Goal: Information Seeking & Learning: Compare options

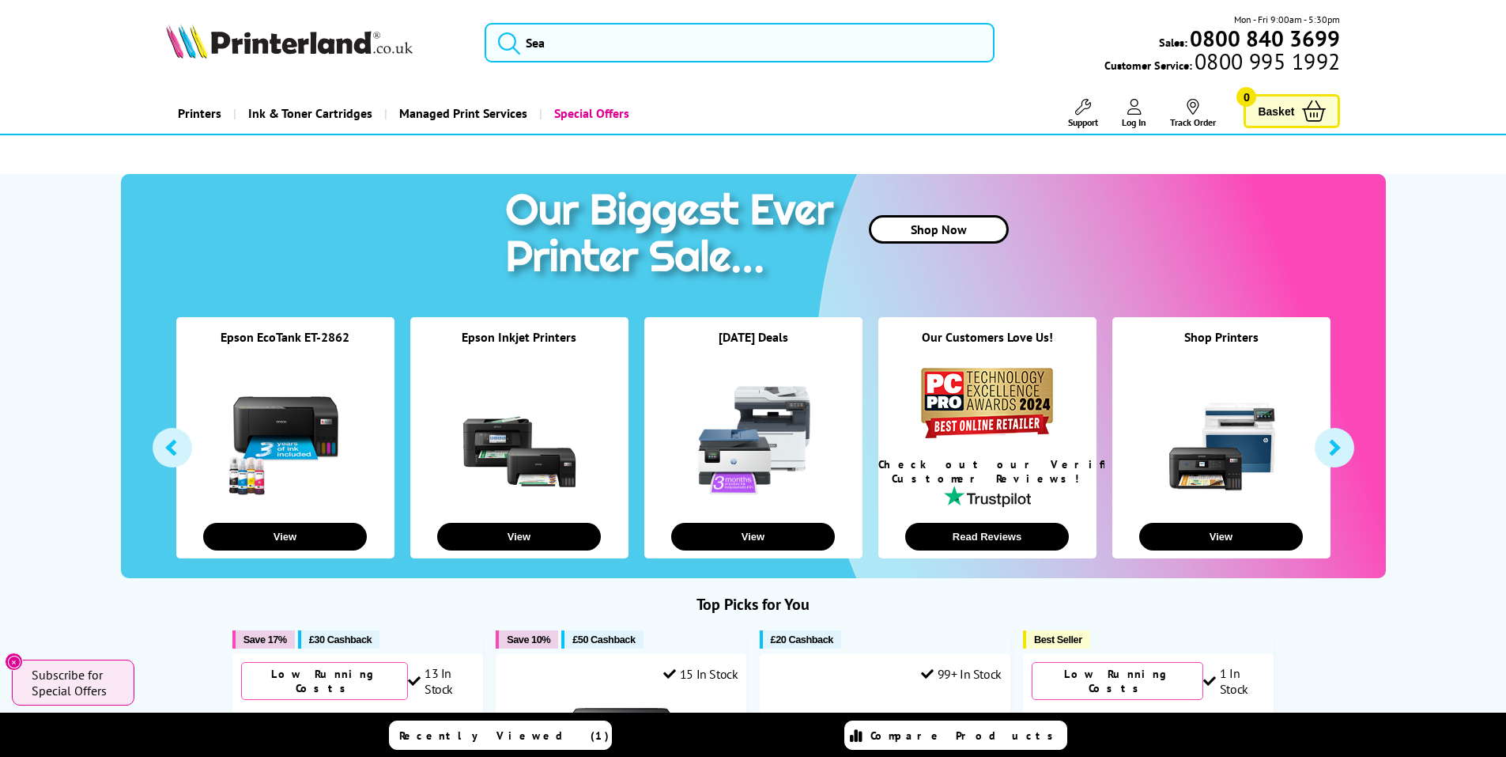
click at [1244, 551] on div "Shop Printers View" at bounding box center [1221, 437] width 218 height 241
click at [1225, 453] on link at bounding box center [1221, 439] width 119 height 119
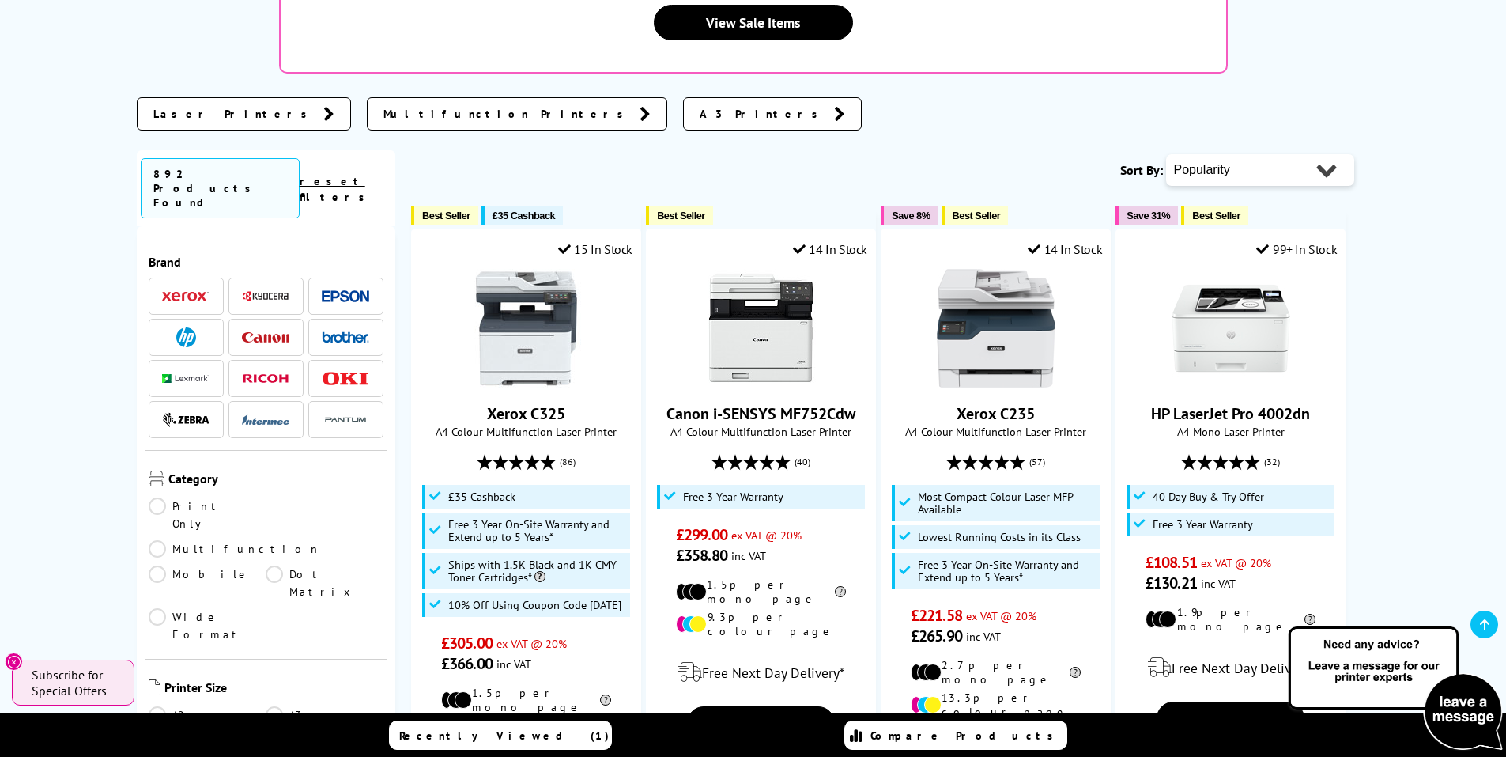
click at [1266, 154] on select "Popularity Rating Price - Low to High Price - High to Low Running Costs - Low t…" at bounding box center [1260, 170] width 188 height 32
select select "Price Ascending"
click at [1166, 154] on select "Popularity Rating Price - Low to High Price - High to Low Running Costs - Low t…" at bounding box center [1260, 170] width 188 height 32
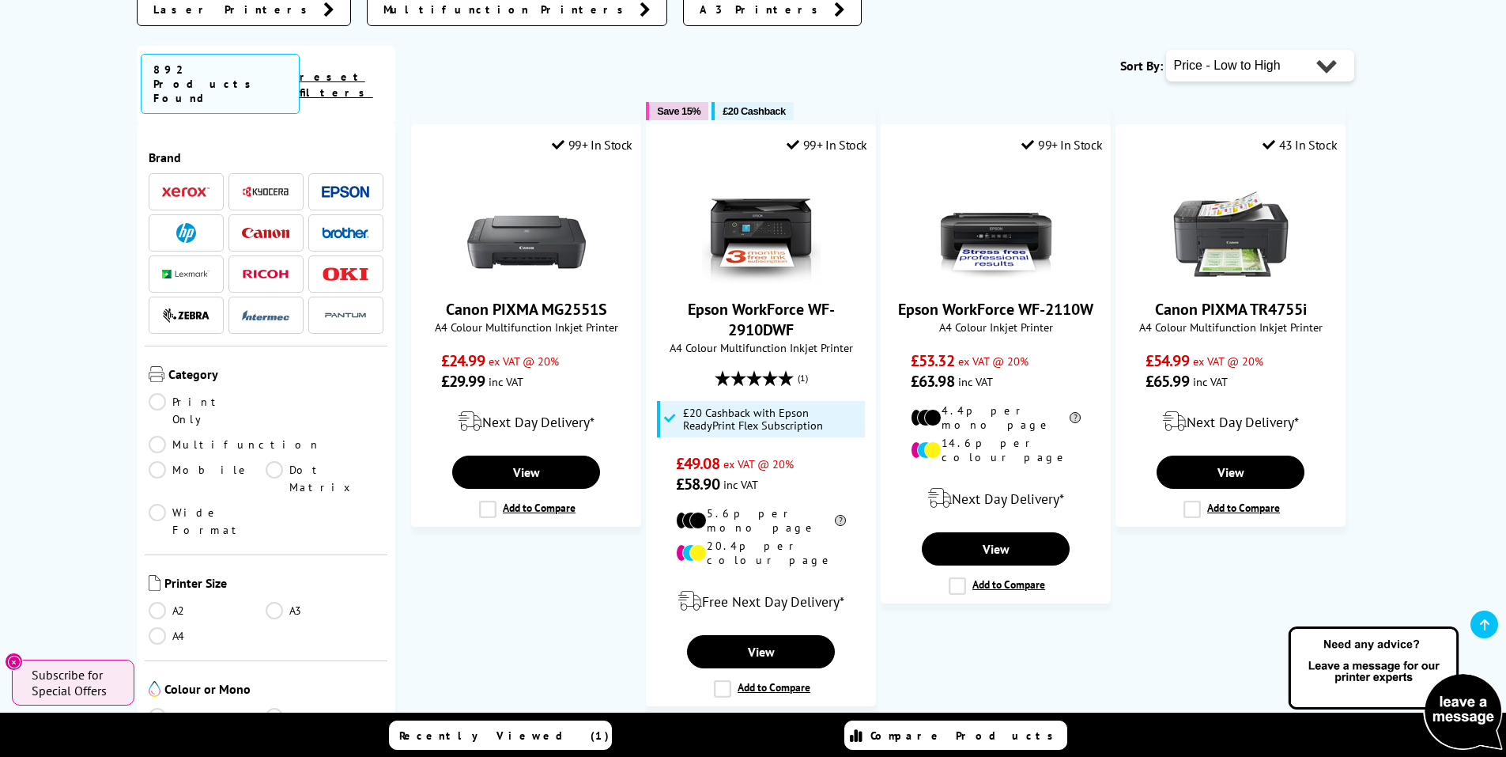
scroll to position [474, 0]
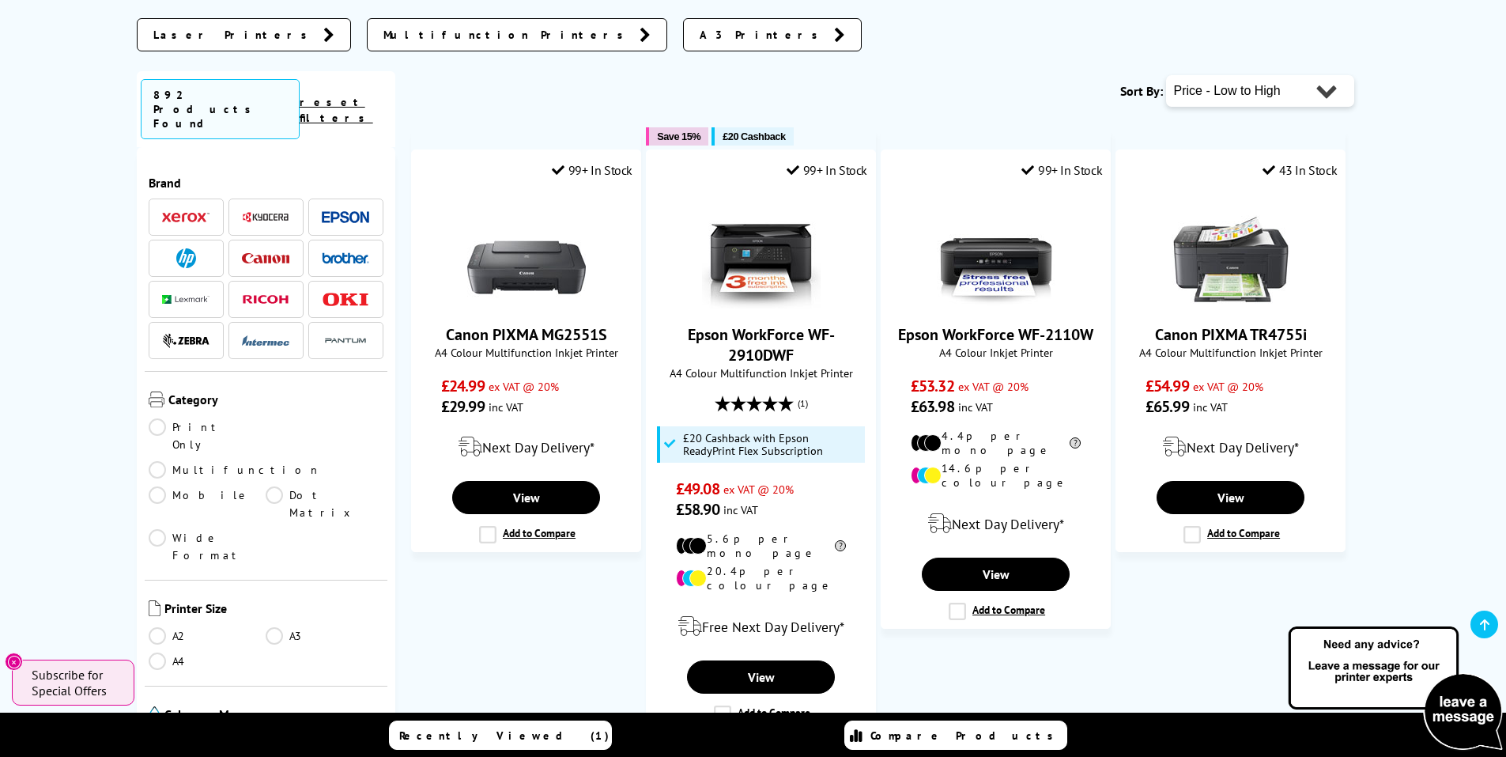
click at [270, 248] on span at bounding box center [265, 258] width 47 height 20
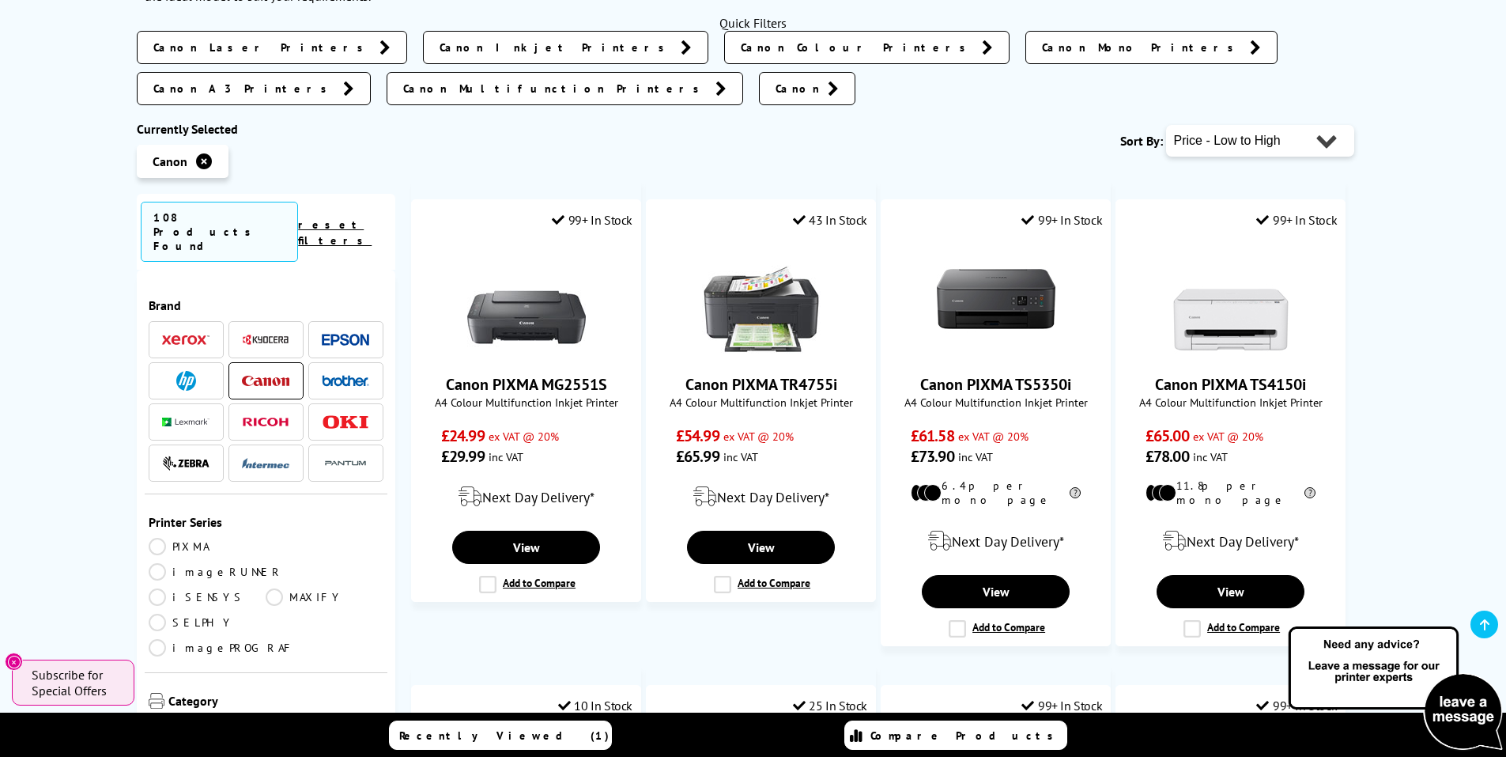
scroll to position [158, 0]
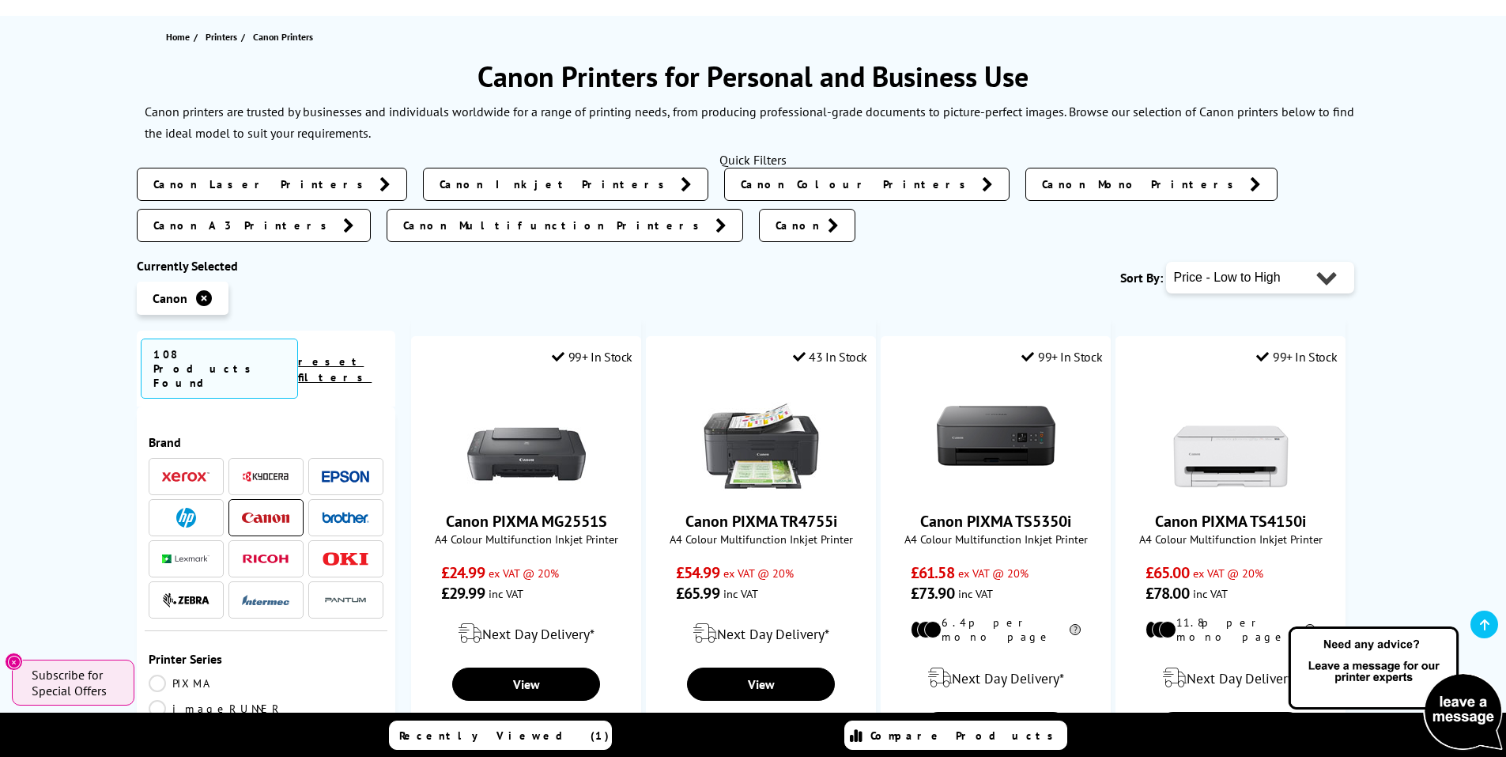
click at [1280, 262] on select "Popularity Rating Price - Low to High Price - High to Low Running Costs - Low t…" at bounding box center [1260, 278] width 188 height 32
select select "Popularity"
click at [1166, 262] on select "Popularity Rating Price - Low to High Price - High to Low Running Costs - Low t…" at bounding box center [1260, 278] width 188 height 32
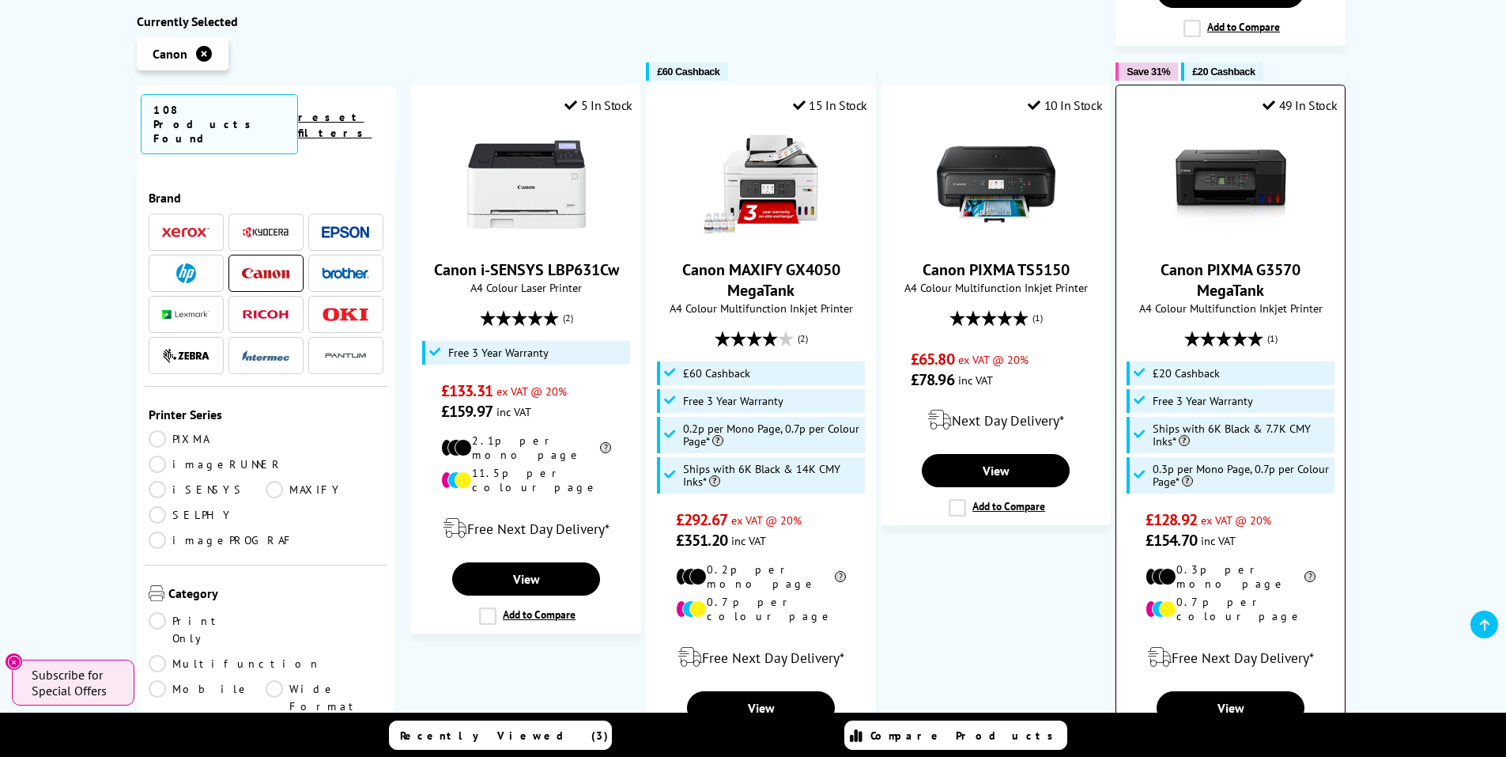
scroll to position [1739, 0]
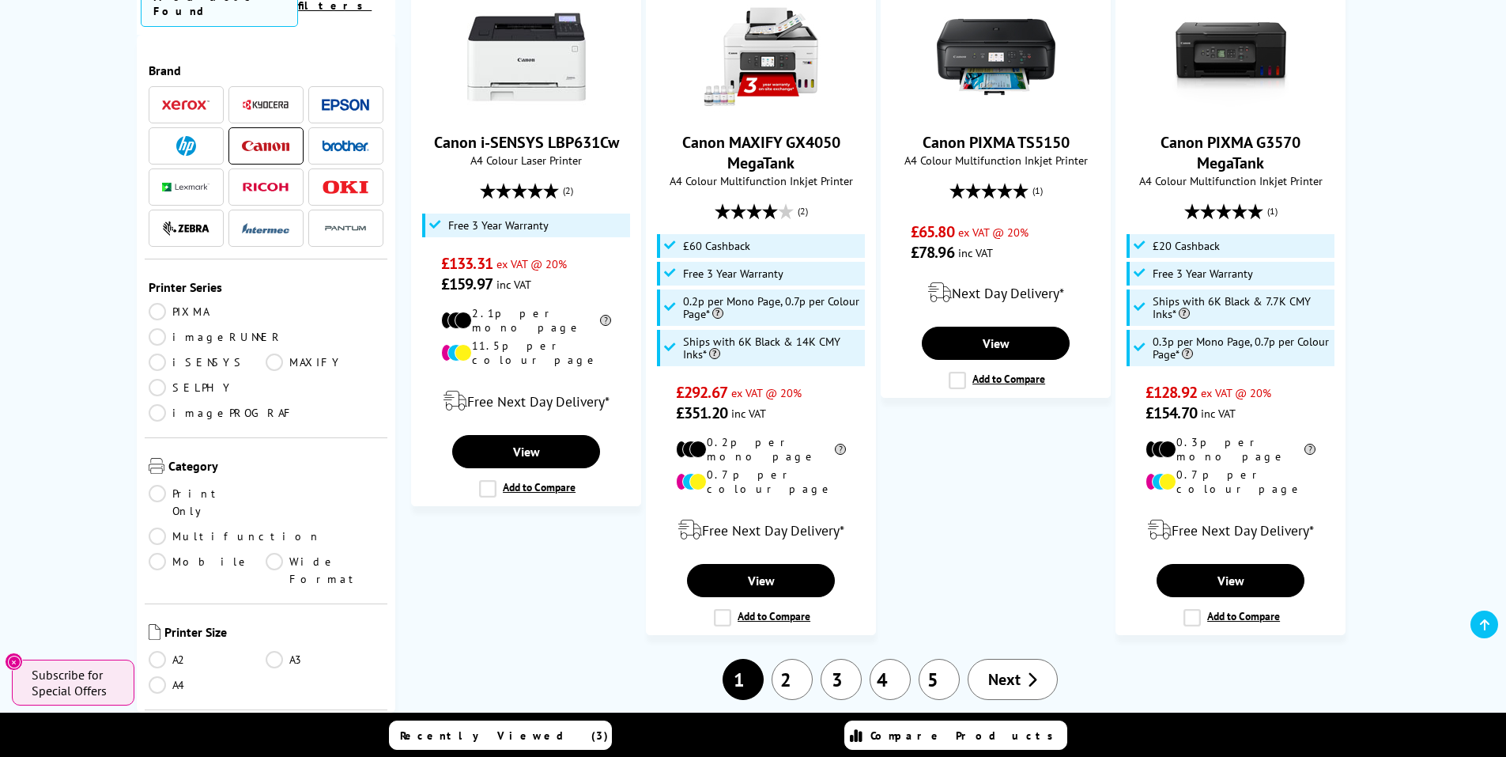
click at [1027, 671] on icon at bounding box center [1032, 679] width 10 height 16
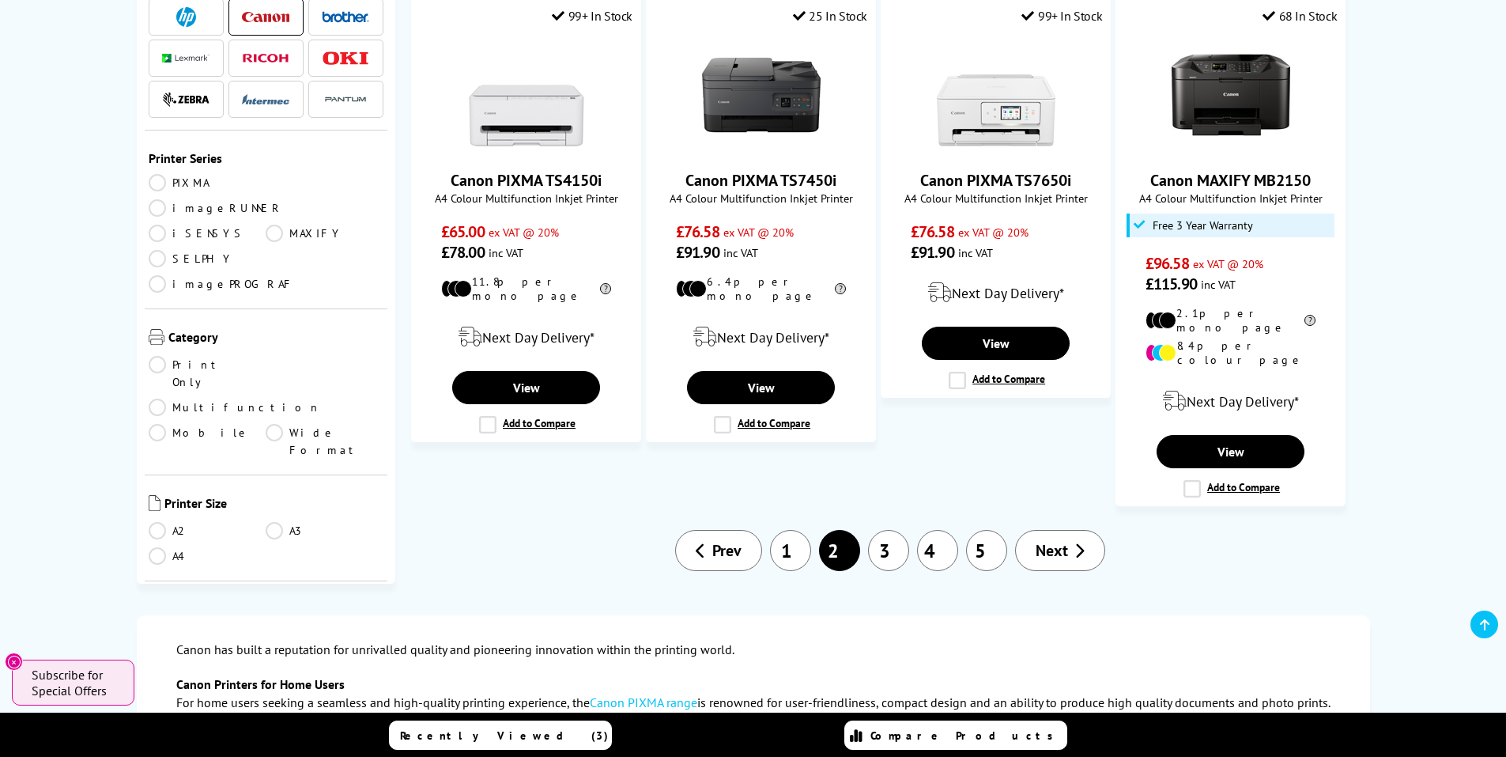
scroll to position [1977, 0]
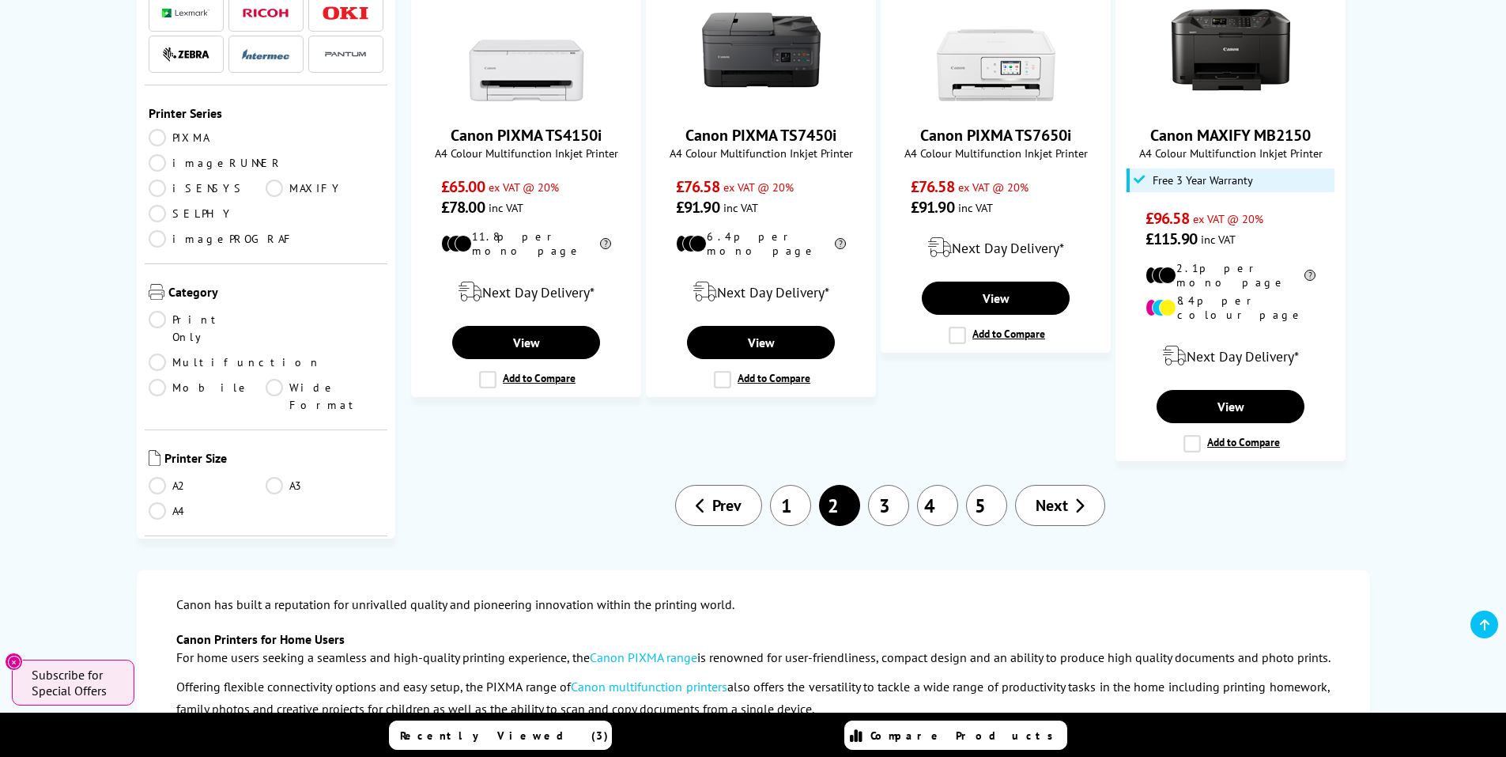
click at [1069, 485] on link "Next" at bounding box center [1060, 505] width 90 height 41
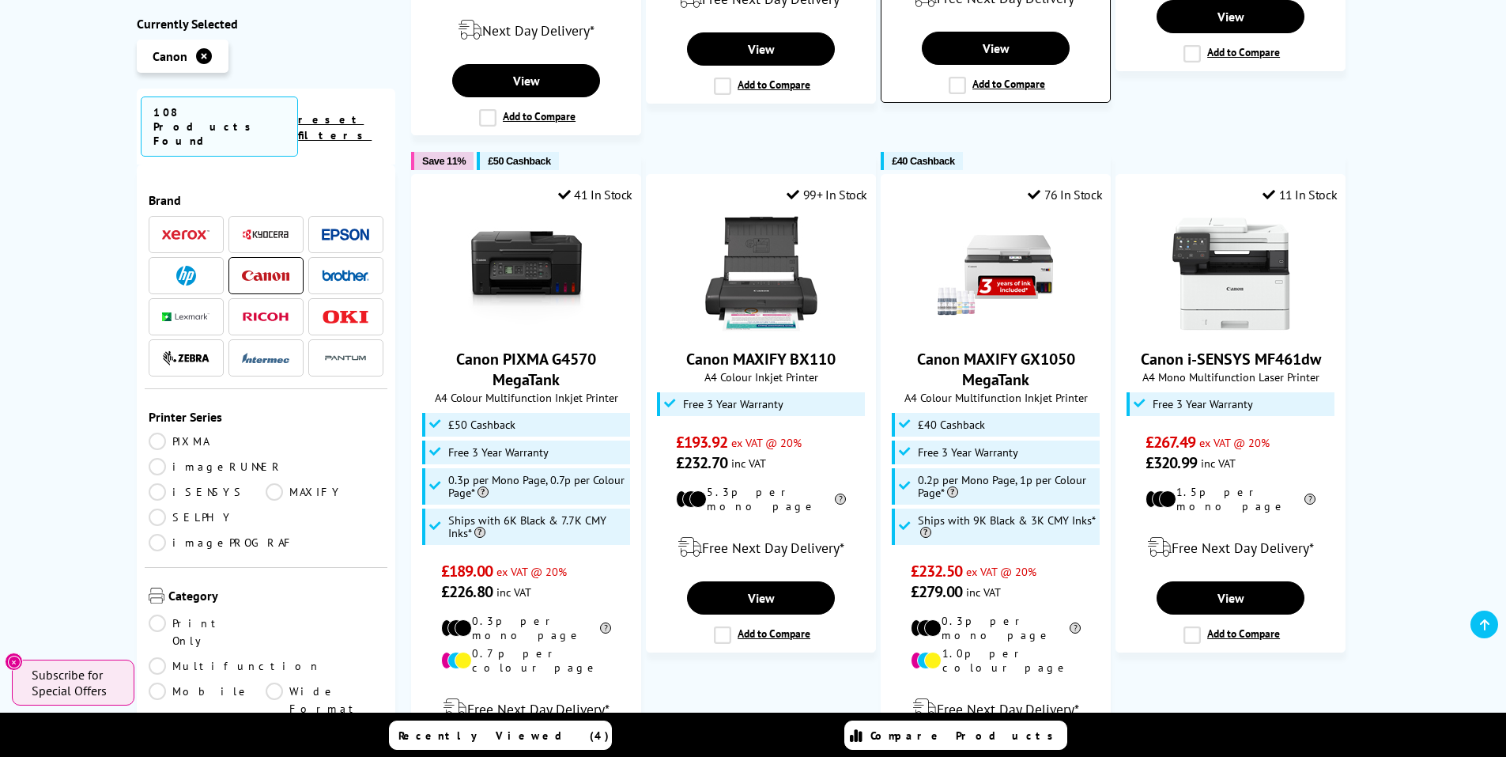
scroll to position [1739, 0]
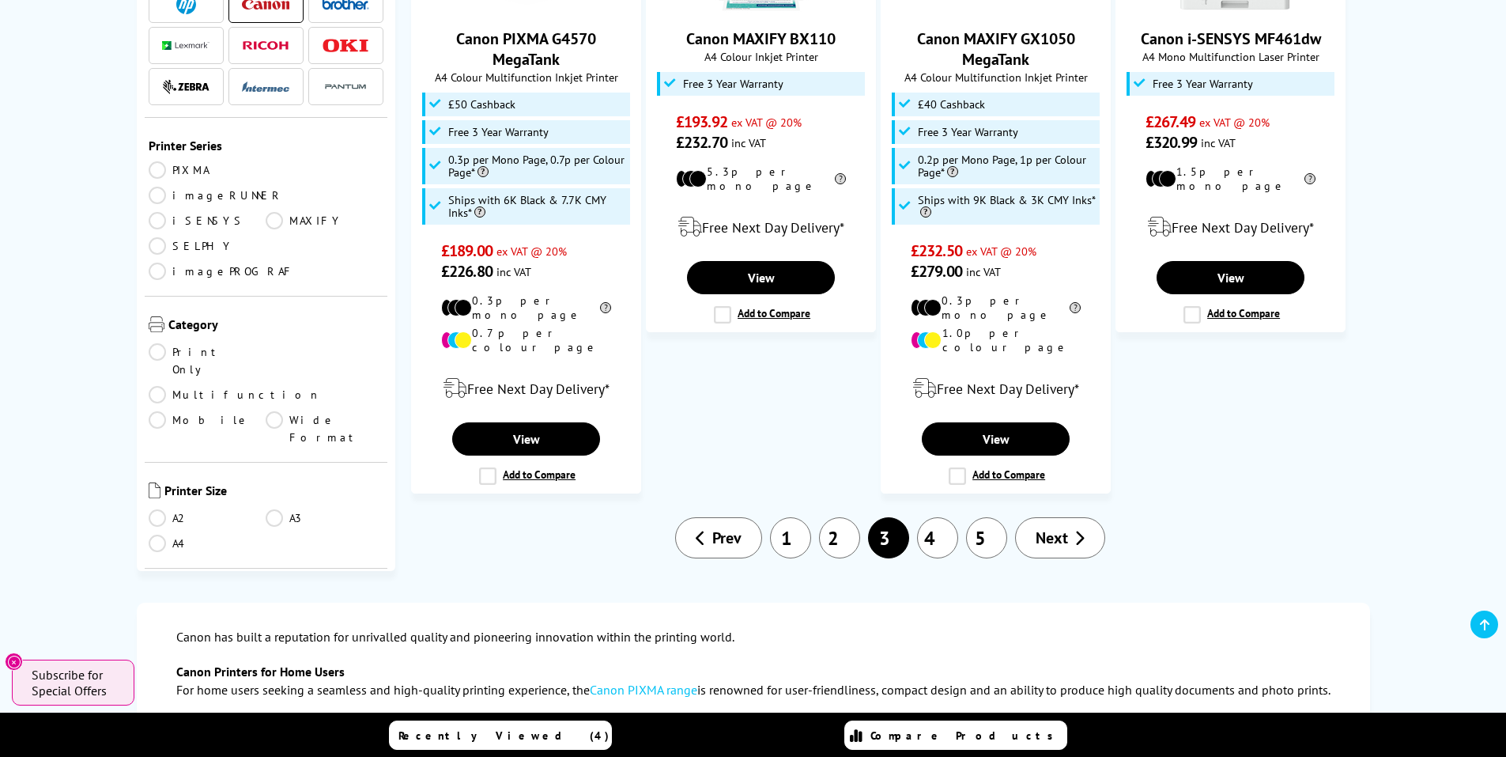
click at [1049, 527] on span "Next" at bounding box center [1052, 537] width 32 height 21
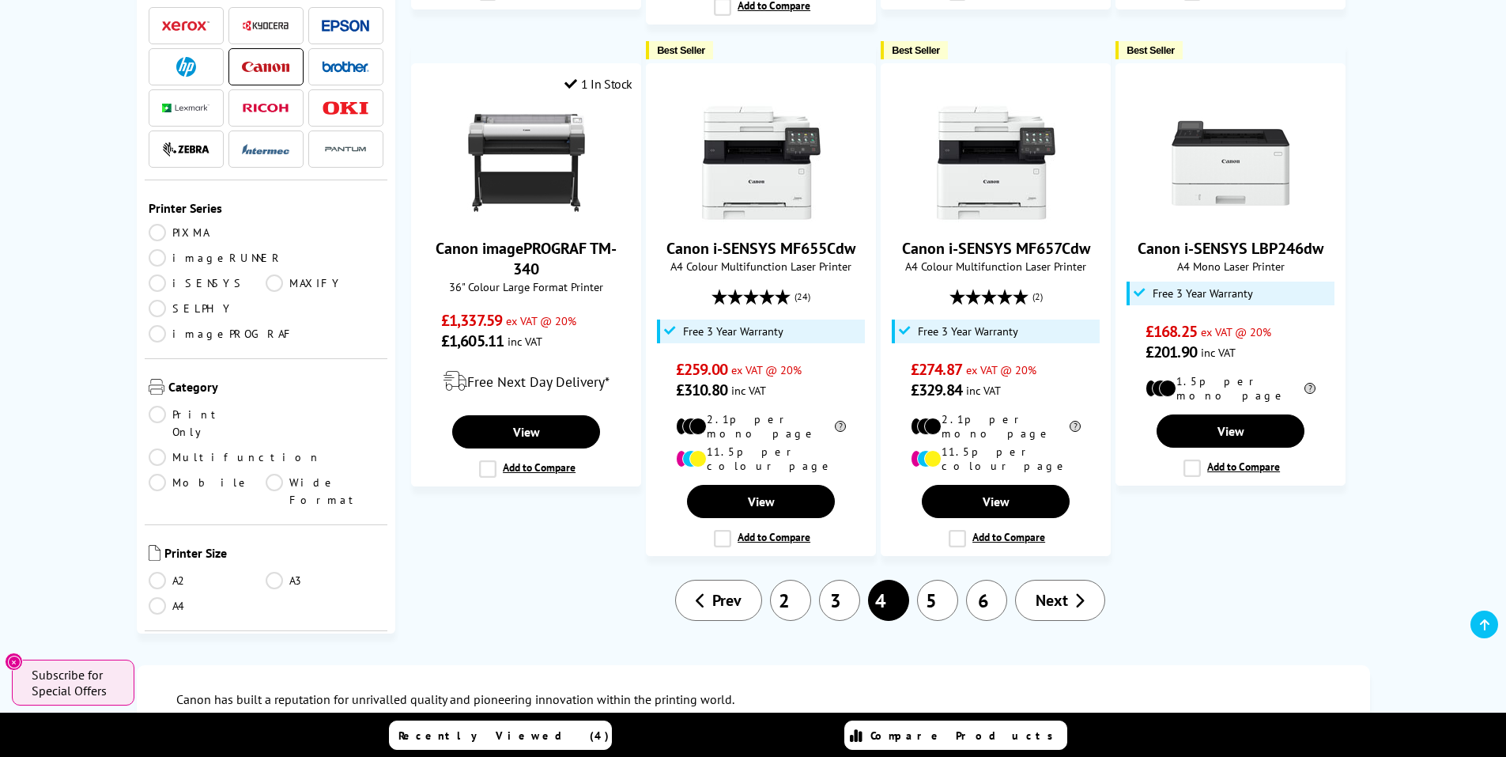
scroll to position [1739, 0]
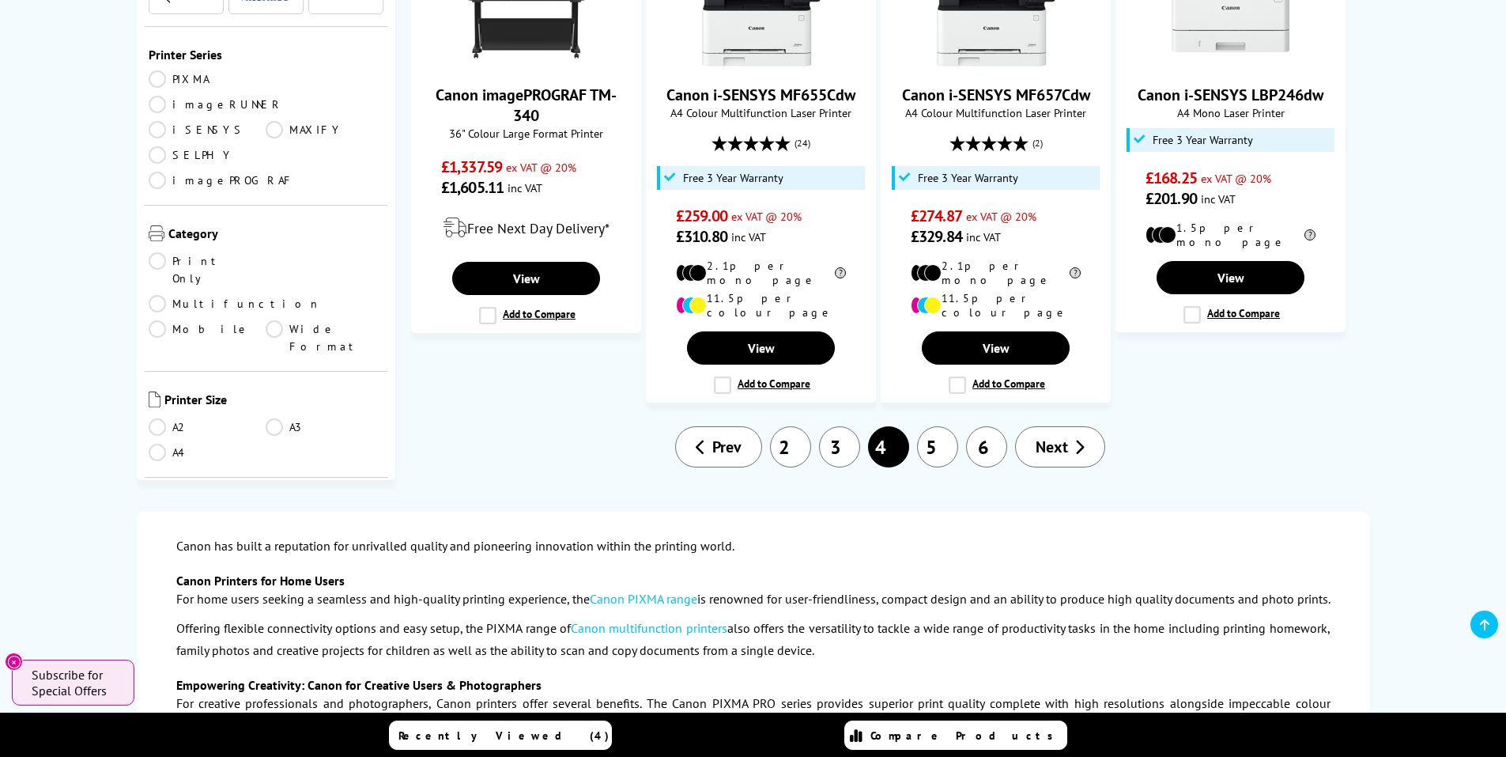
click at [1060, 436] on span "Next" at bounding box center [1052, 446] width 32 height 21
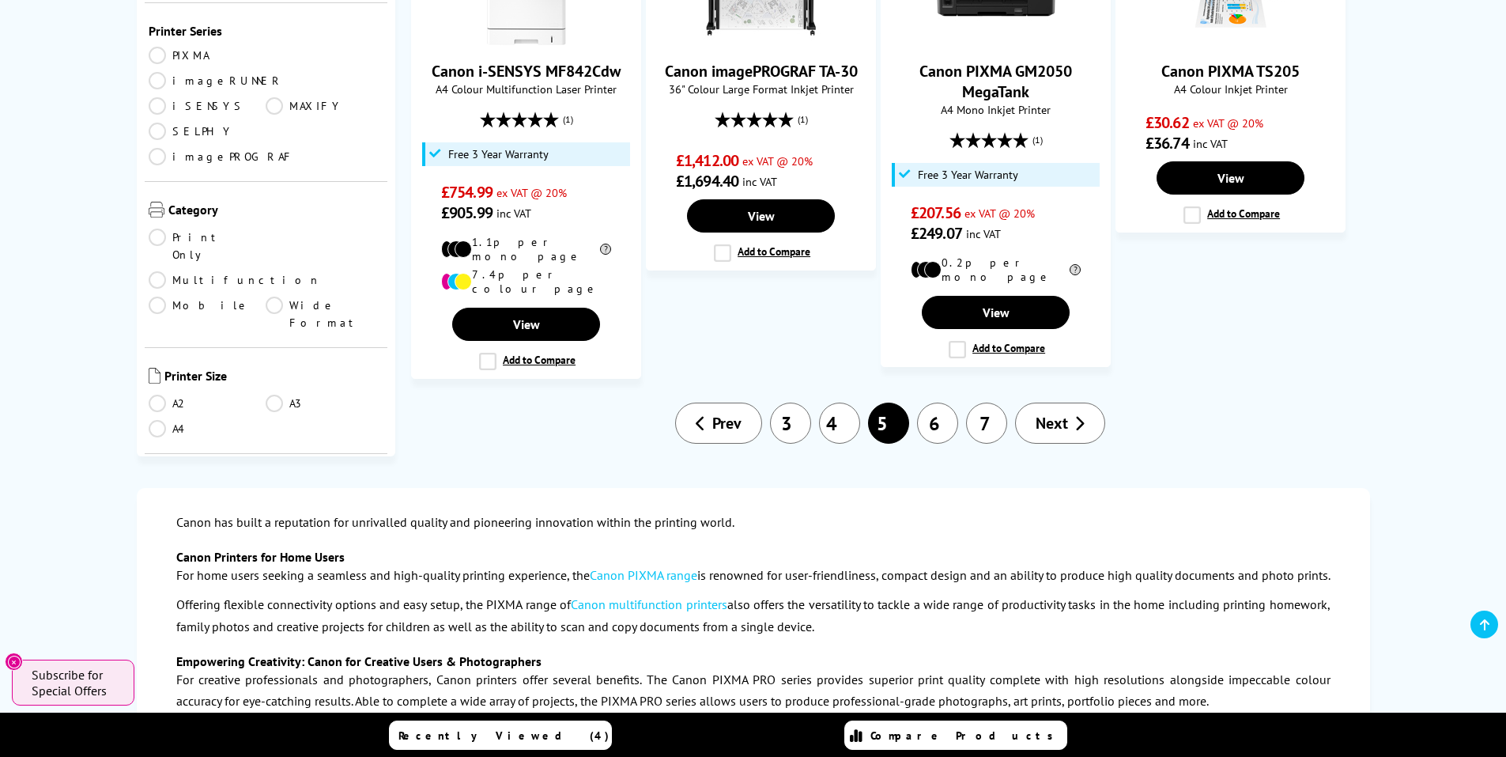
scroll to position [1739, 0]
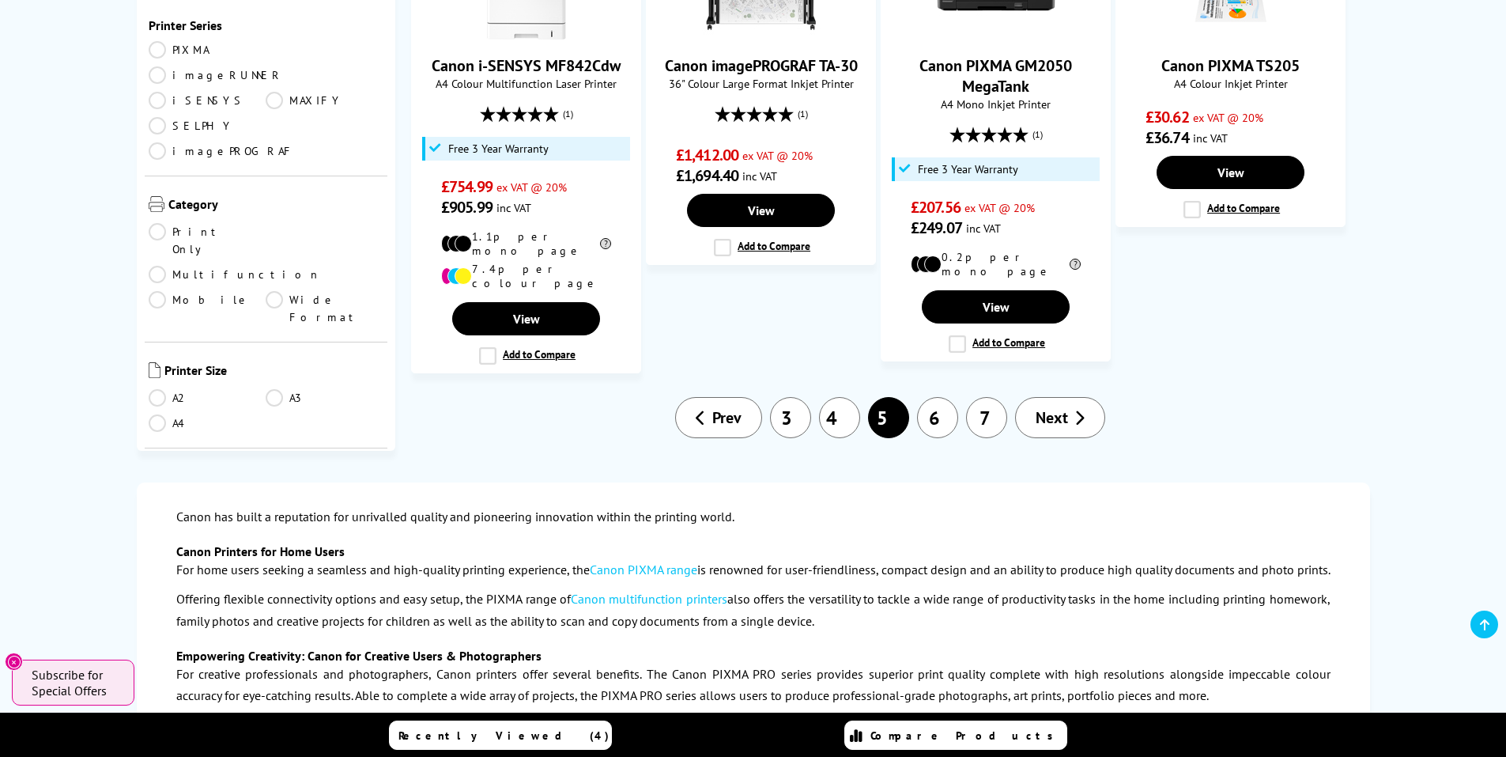
click at [1051, 407] on span "Next" at bounding box center [1052, 417] width 32 height 21
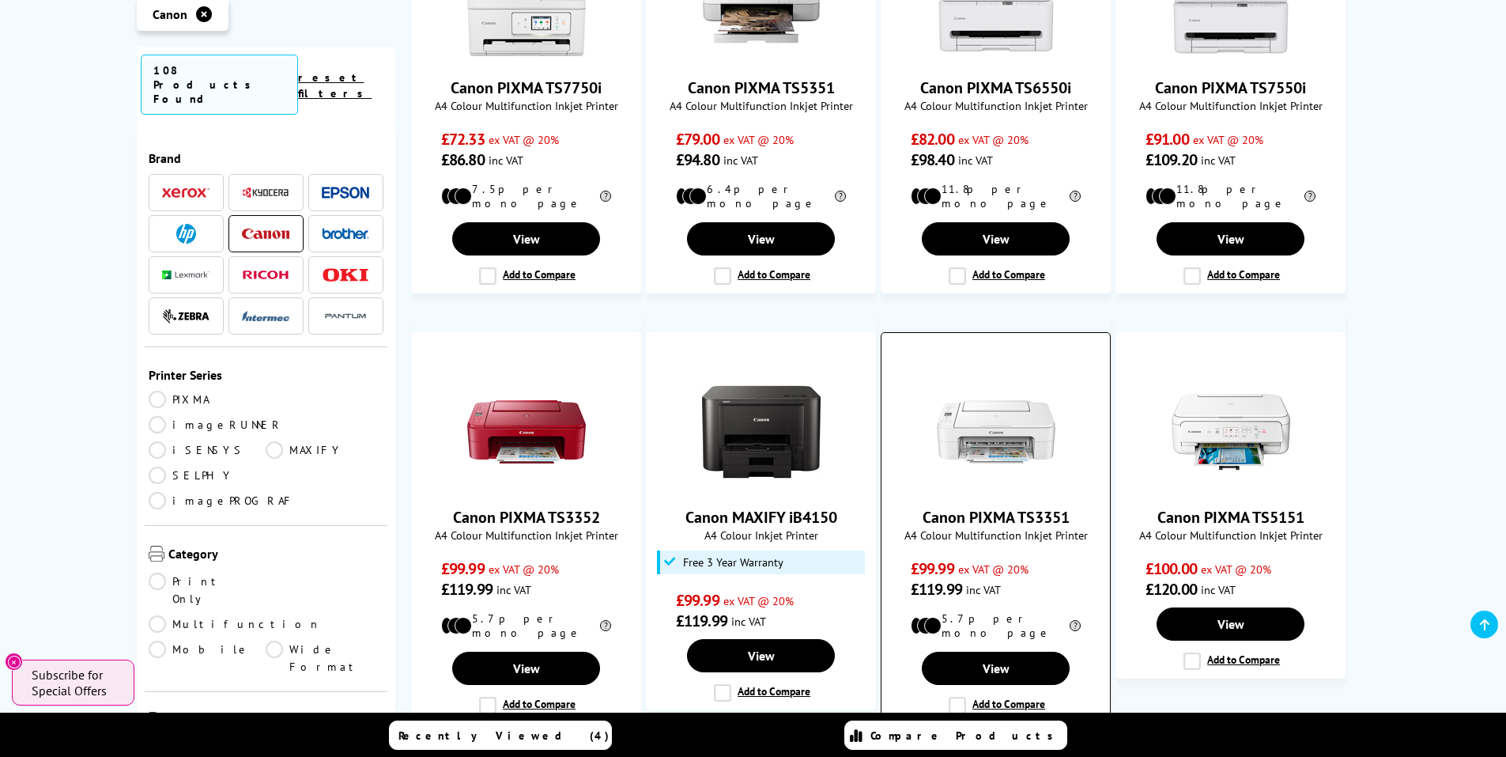
scroll to position [1107, 0]
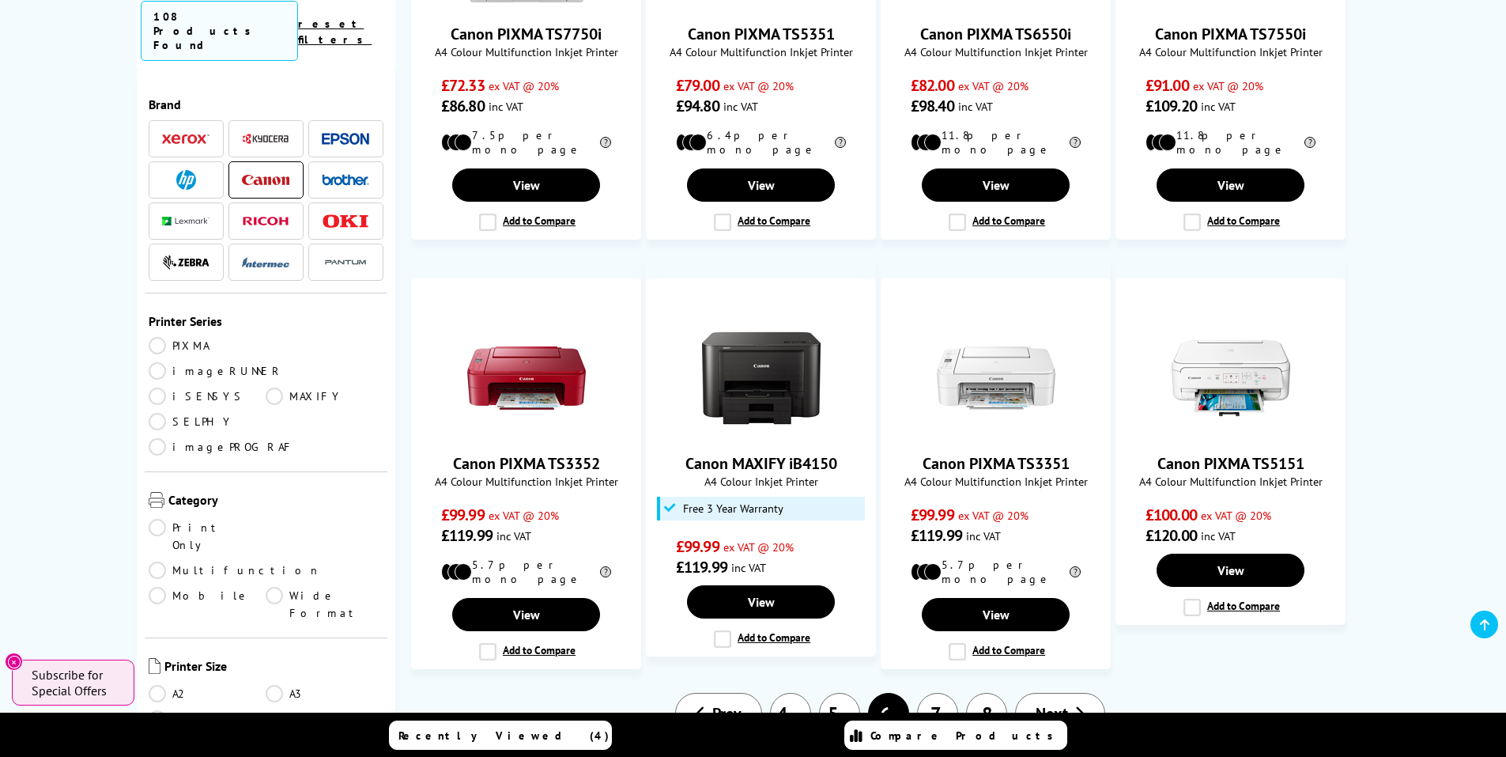
click at [1084, 705] on icon at bounding box center [1079, 713] width 10 height 16
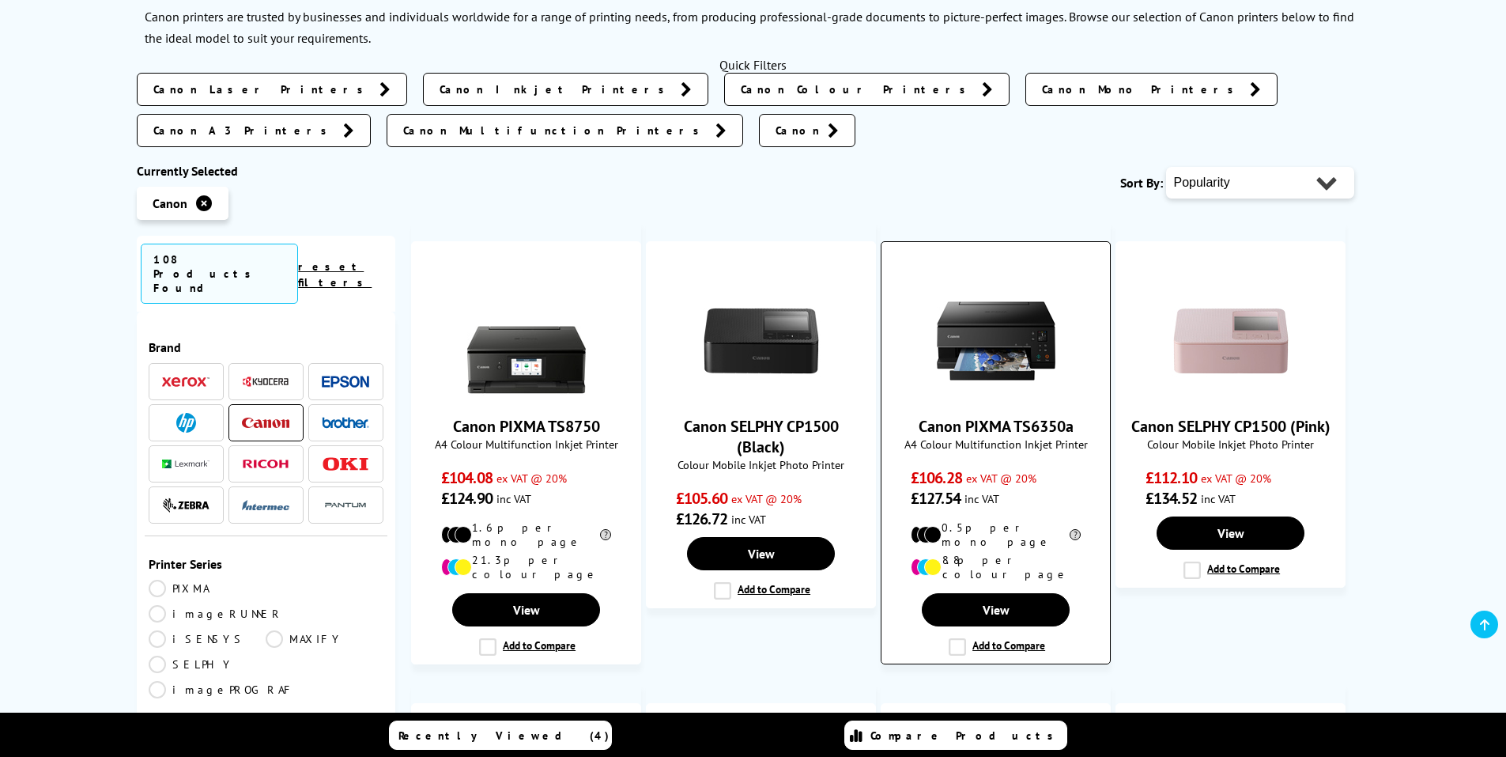
scroll to position [395, 0]
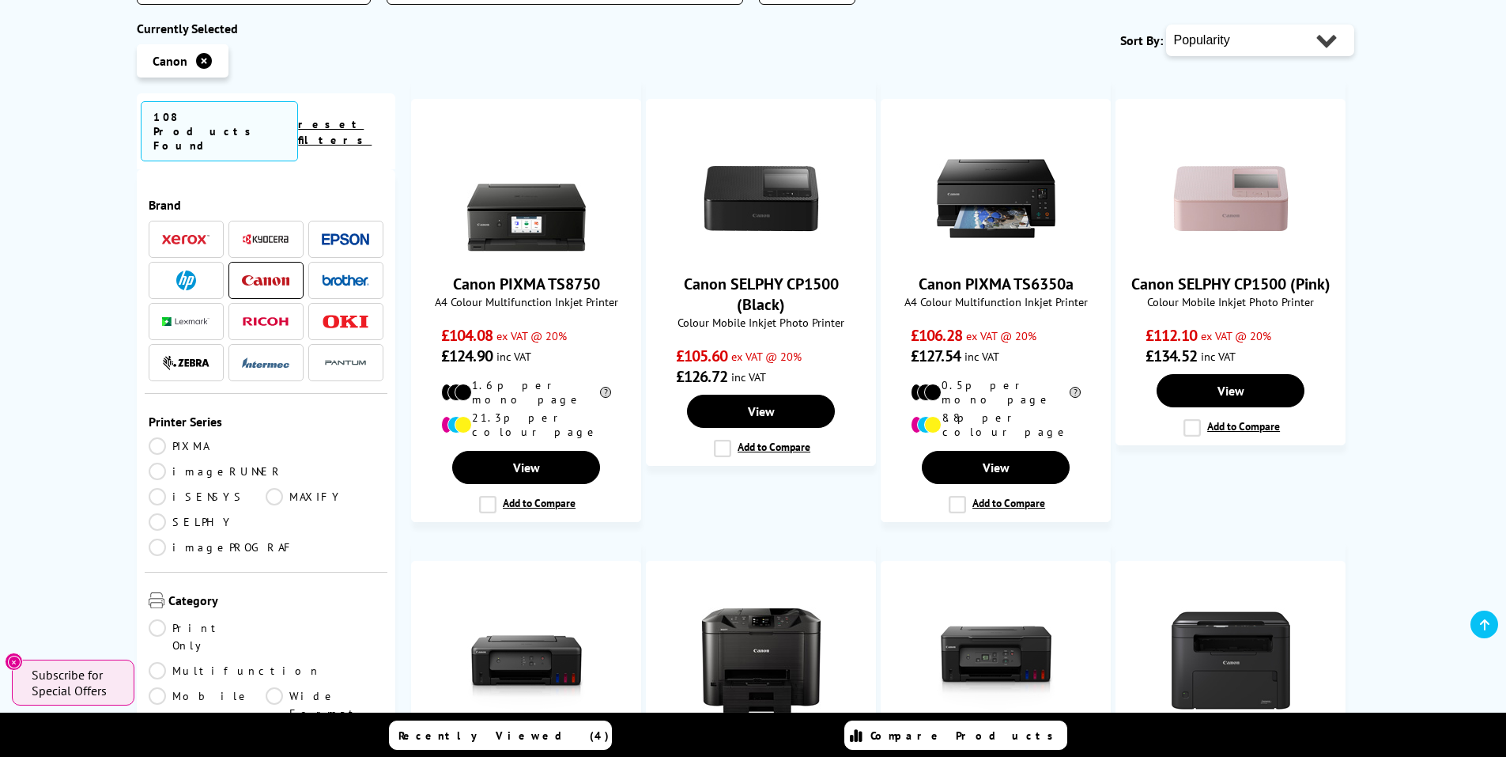
click at [179, 270] on img at bounding box center [186, 280] width 20 height 20
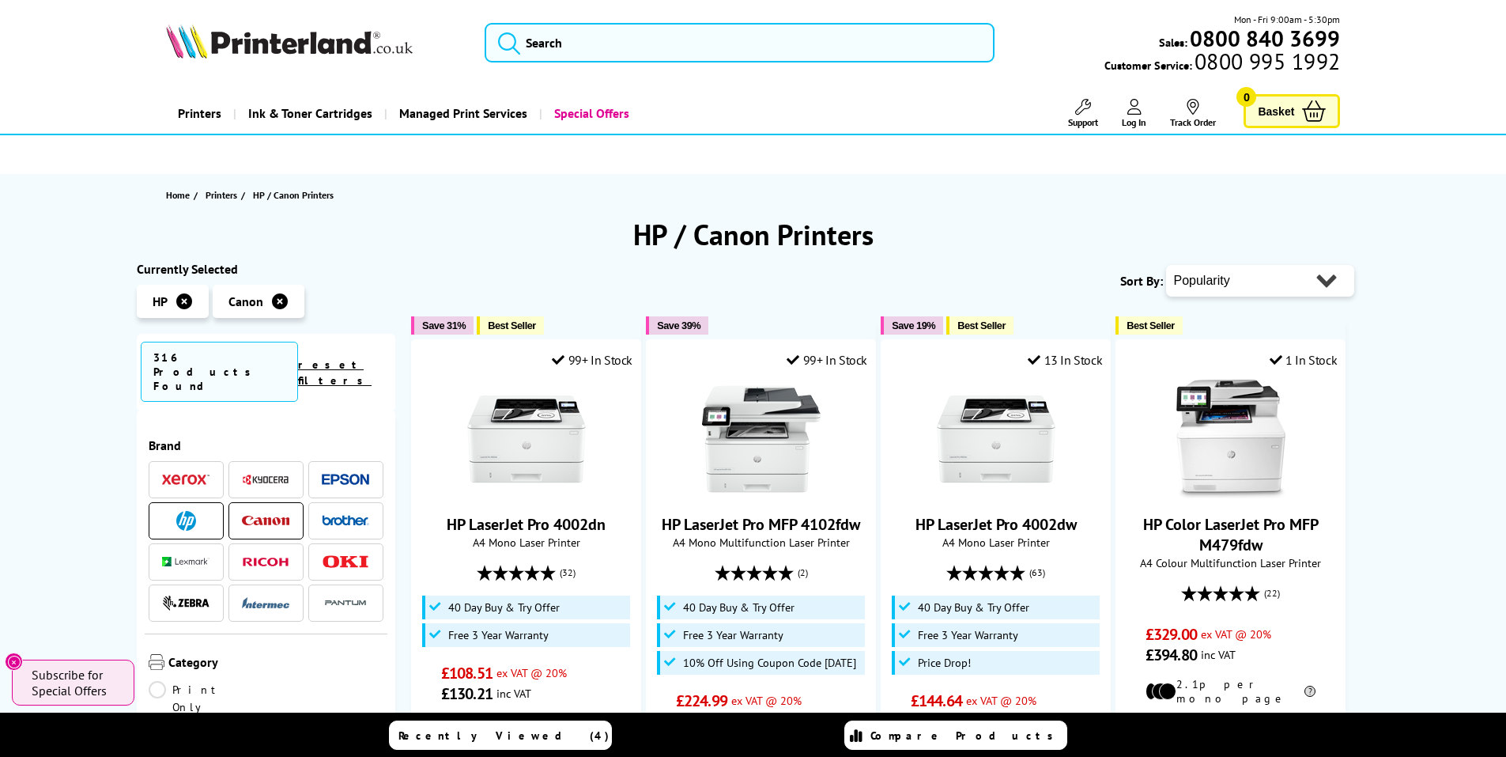
click at [1309, 277] on select "Popularity Rating Price - Low to High Price - High to Low Running Costs - Low t…" at bounding box center [1260, 281] width 188 height 32
select select "Price Ascending"
click at [1166, 265] on select "Popularity Rating Price - Low to High Price - High to Low Running Costs - Low t…" at bounding box center [1260, 281] width 188 height 32
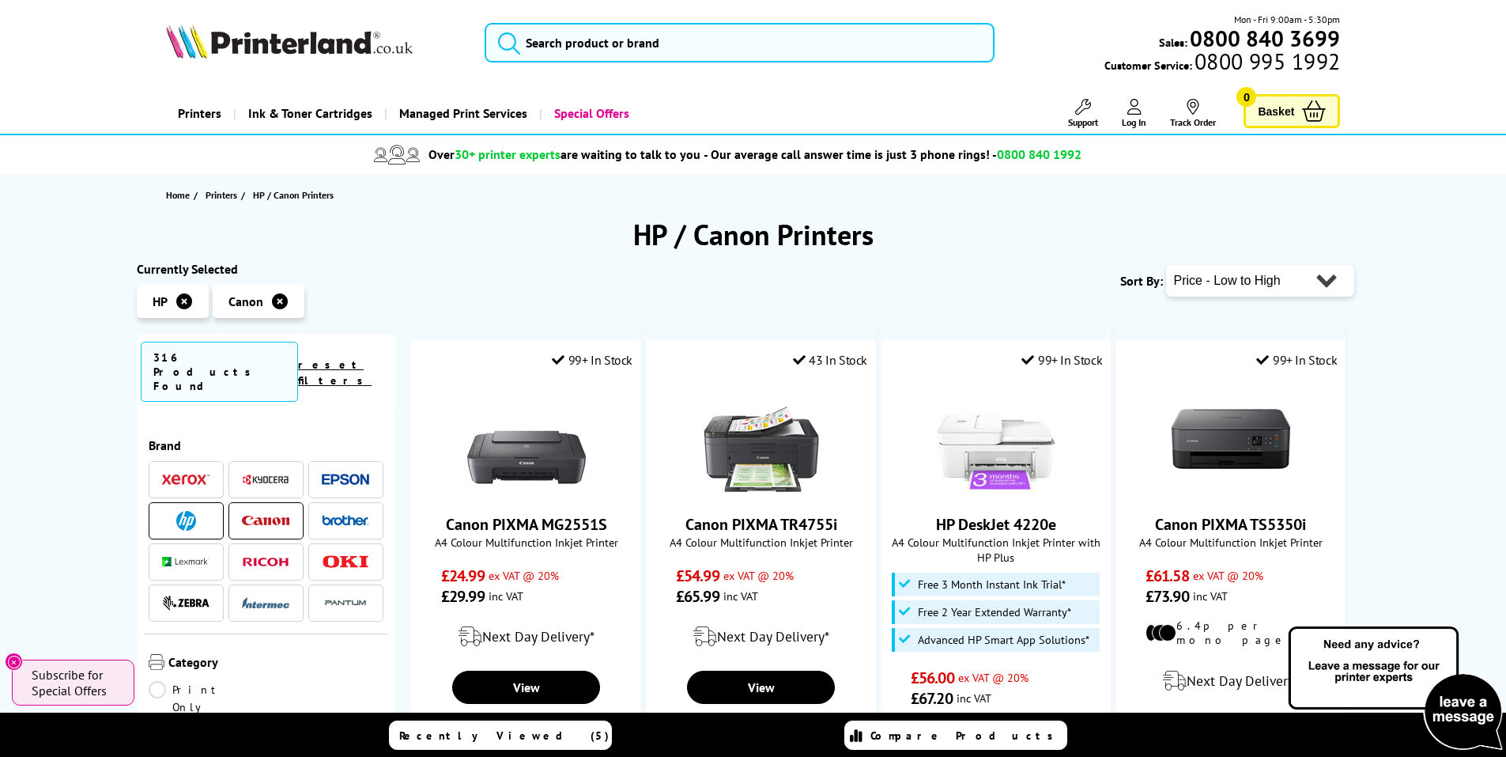
click at [259, 516] on img at bounding box center [265, 521] width 47 height 10
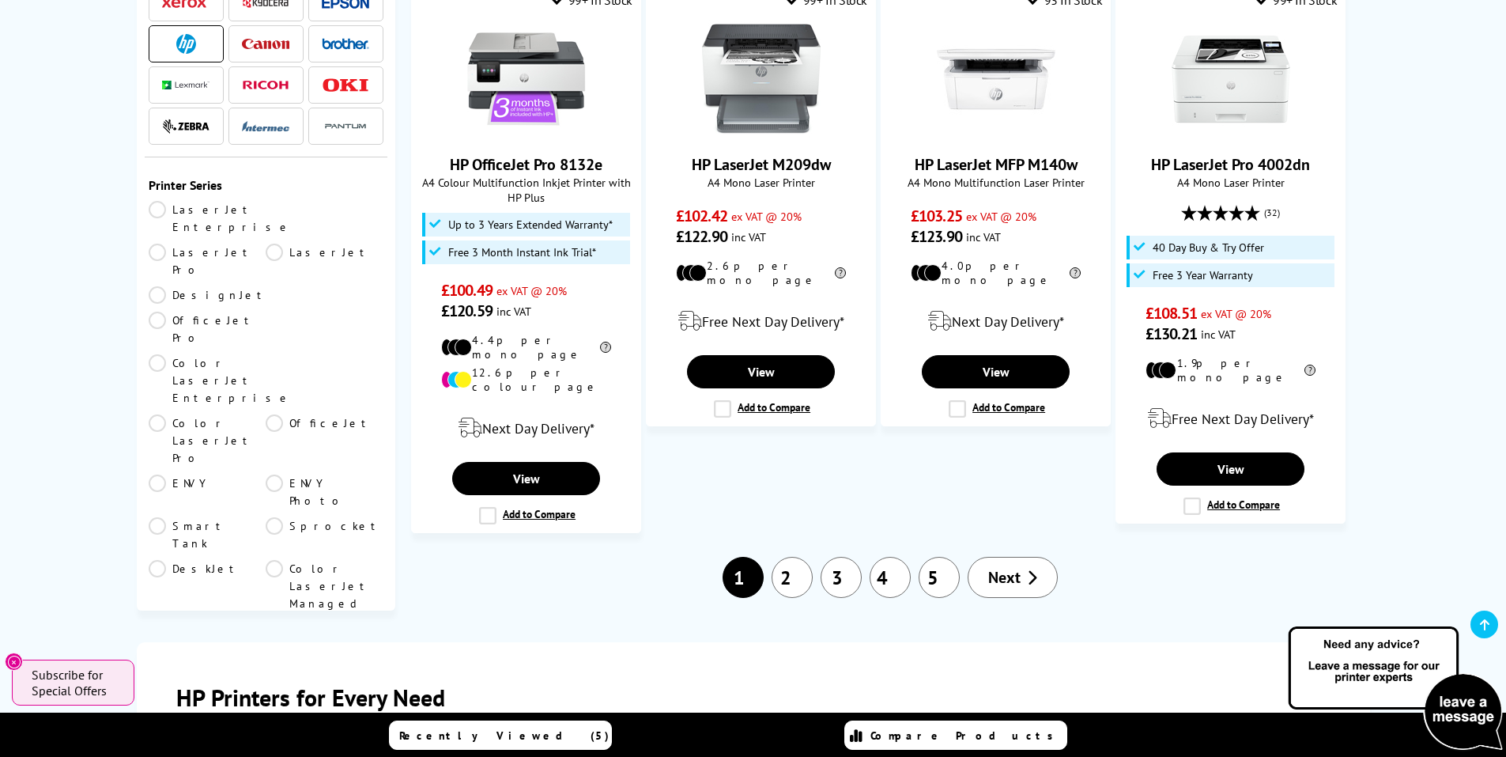
scroll to position [1818, 0]
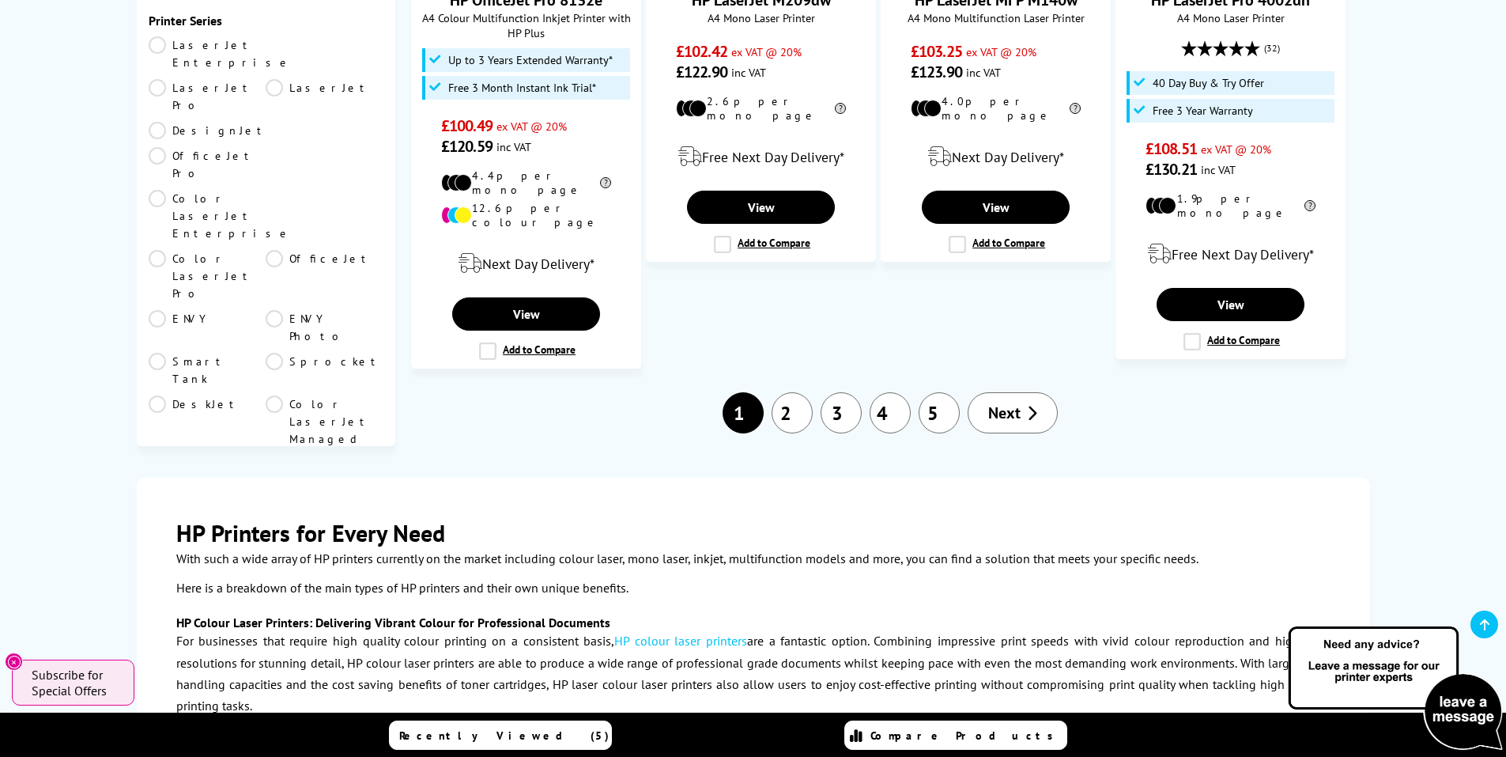
click at [1024, 392] on link "Next" at bounding box center [1013, 412] width 90 height 41
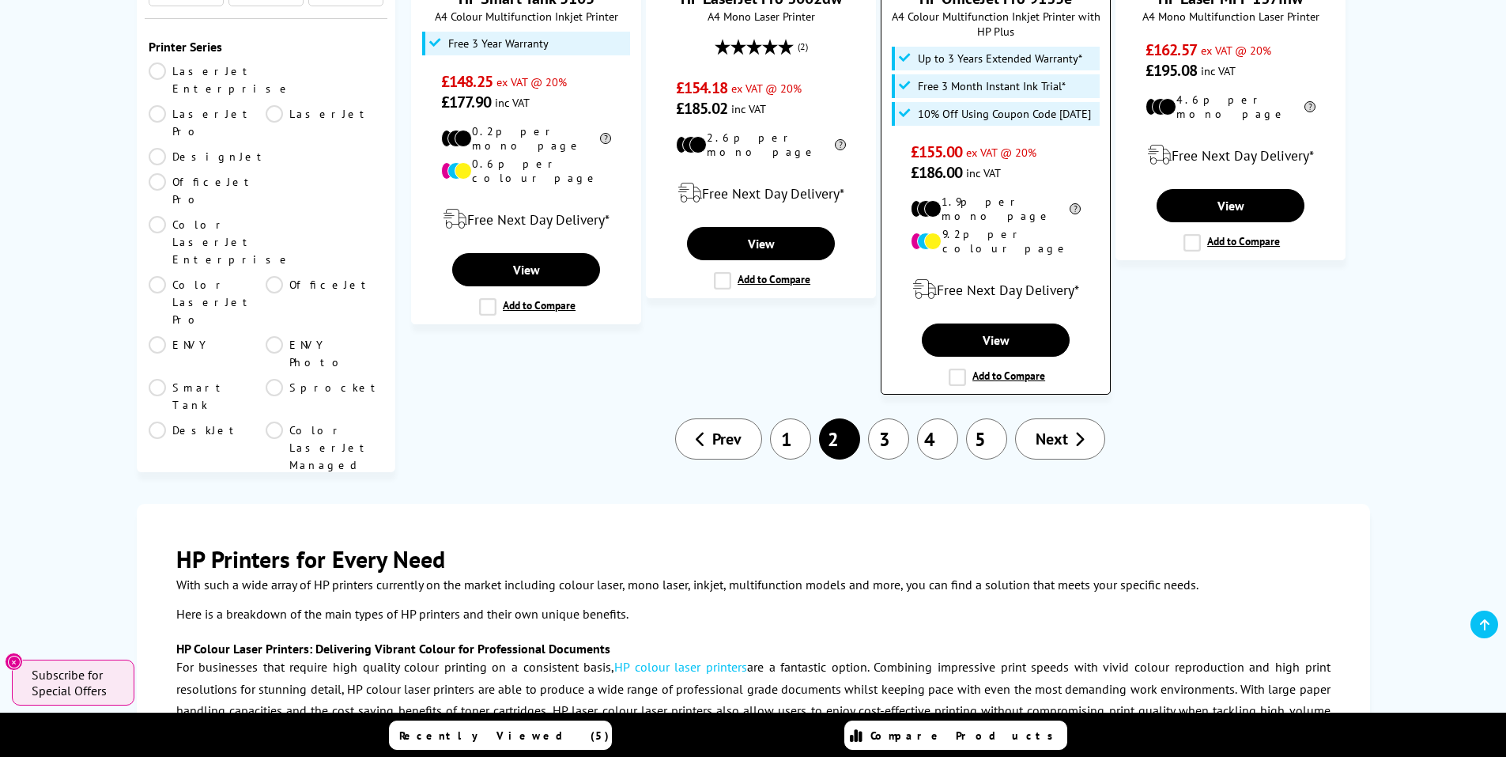
scroll to position [1898, 0]
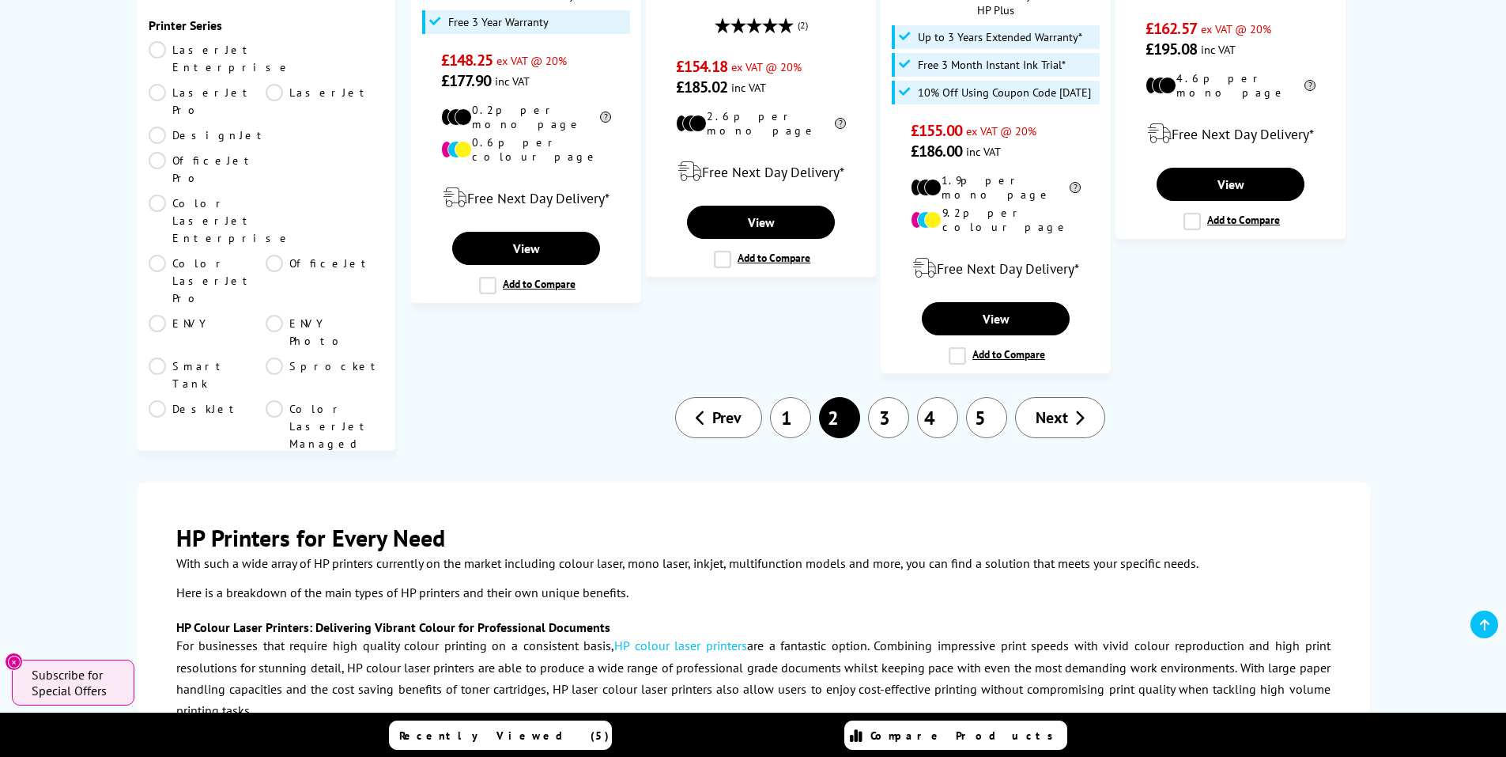
click at [1037, 407] on span "Next" at bounding box center [1052, 417] width 32 height 21
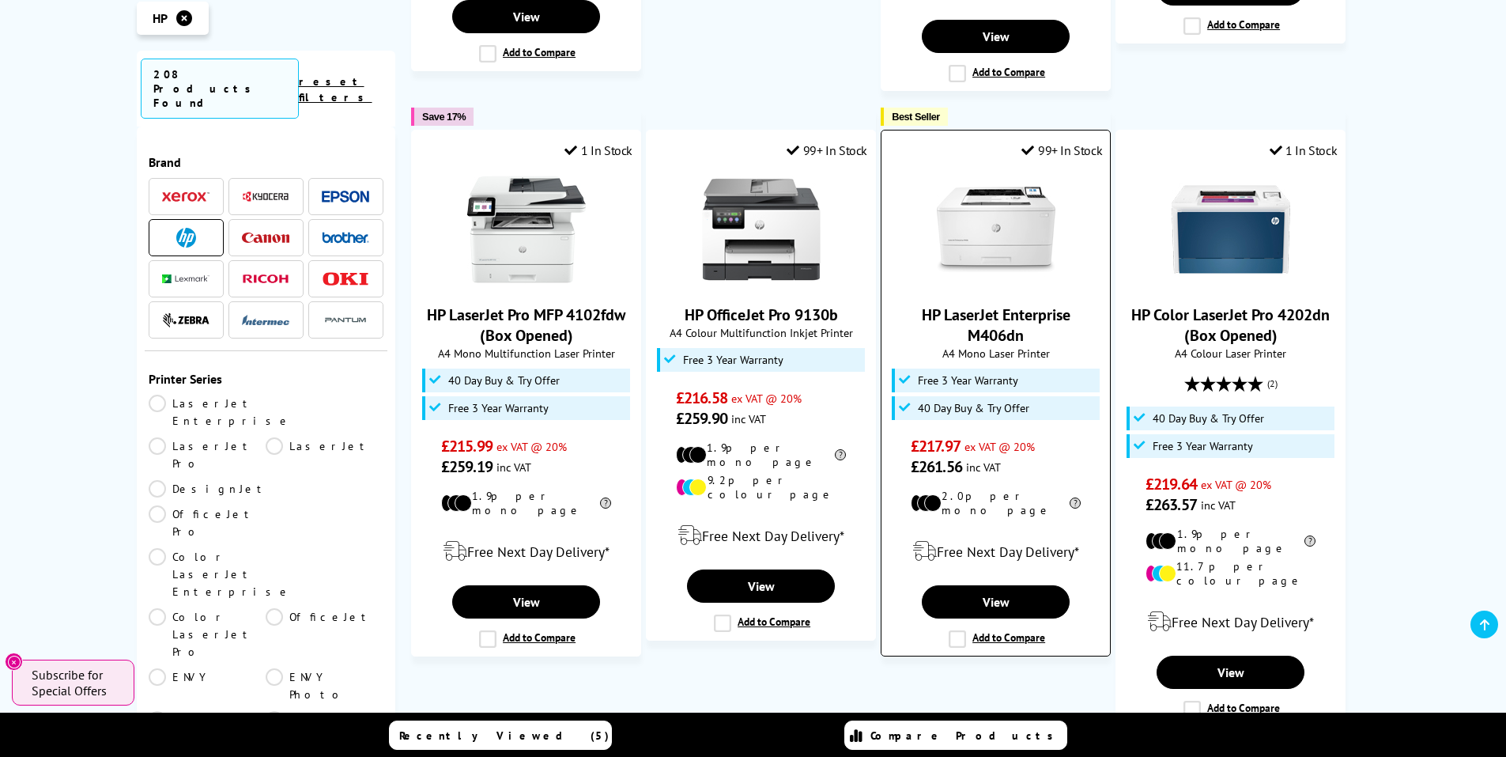
scroll to position [1818, 0]
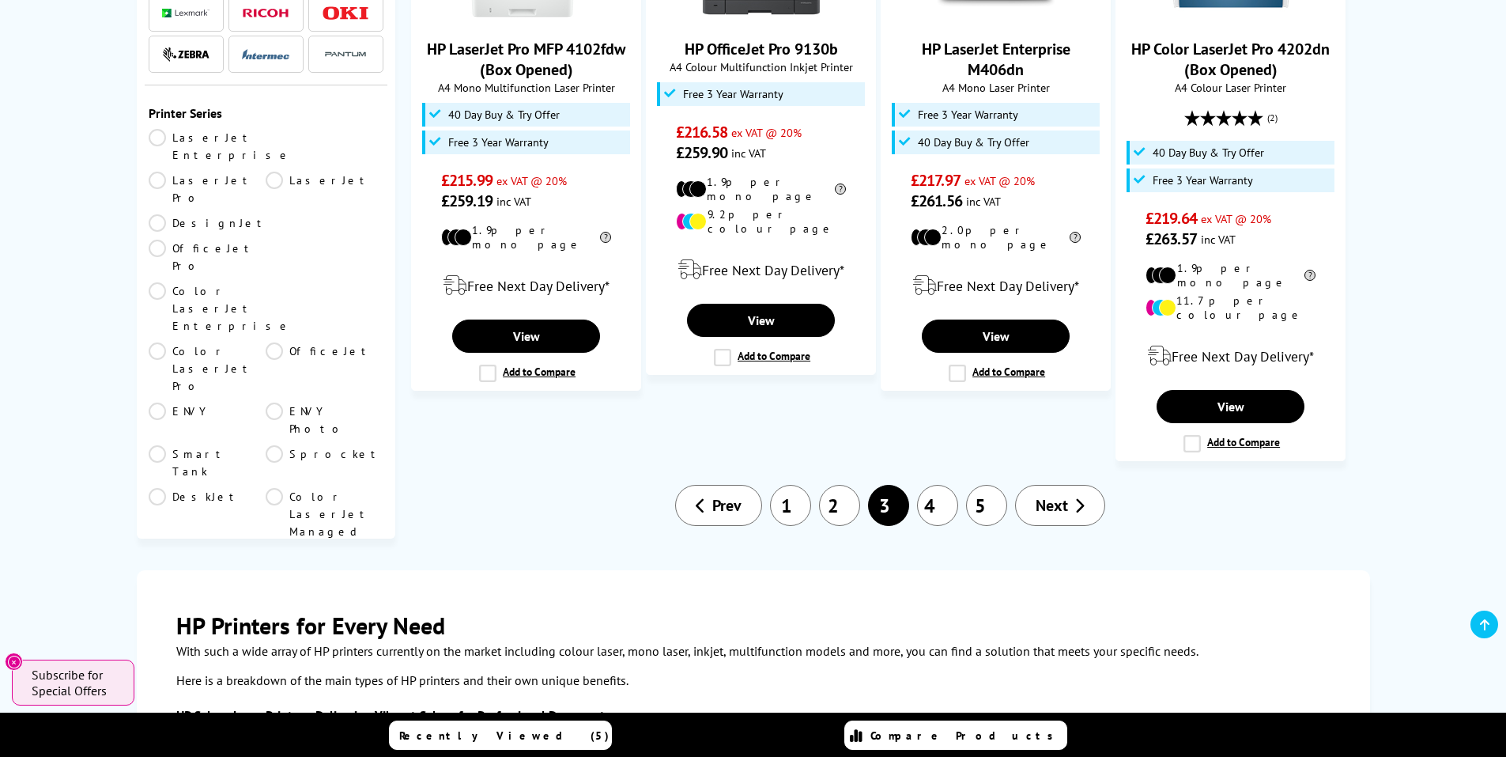
click at [1059, 495] on span "Next" at bounding box center [1052, 505] width 32 height 21
